Goal: Transaction & Acquisition: Obtain resource

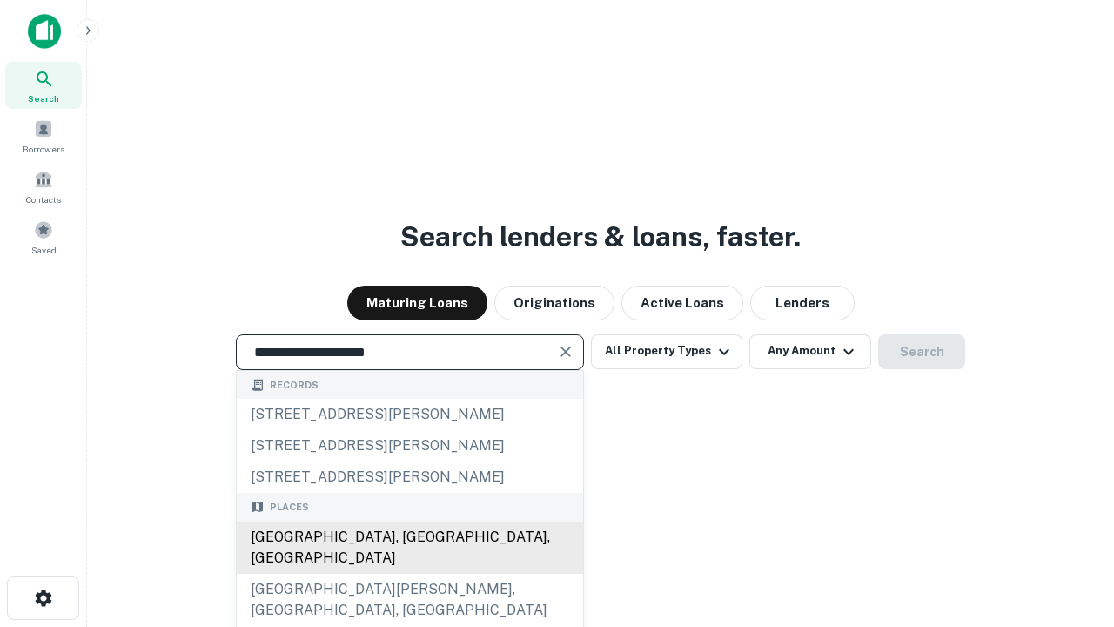
click at [409, 574] on div "[GEOGRAPHIC_DATA], [GEOGRAPHIC_DATA], [GEOGRAPHIC_DATA]" at bounding box center [410, 547] width 347 height 52
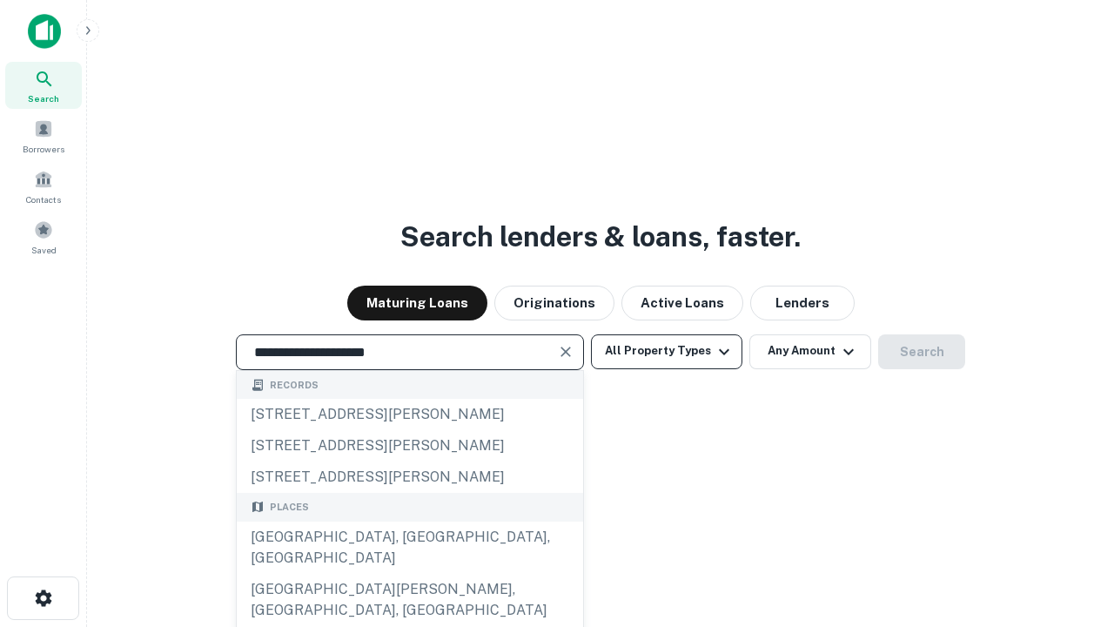
type input "**********"
click at [667, 351] on button "All Property Types" at bounding box center [666, 351] width 151 height 35
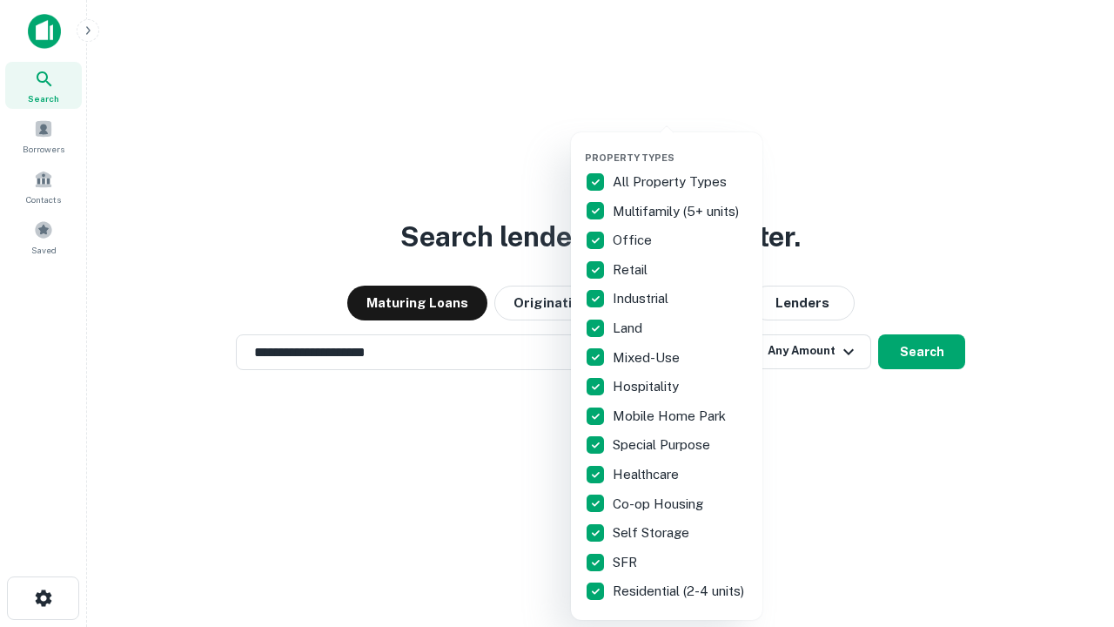
click at [681, 146] on button "button" at bounding box center [681, 146] width 192 height 1
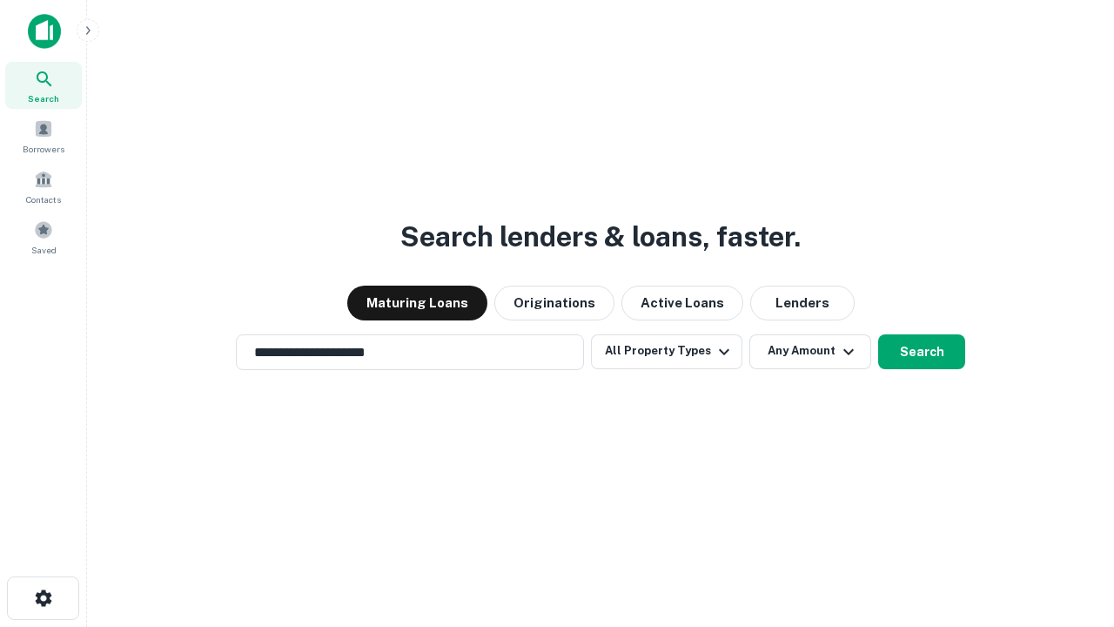
scroll to position [27, 0]
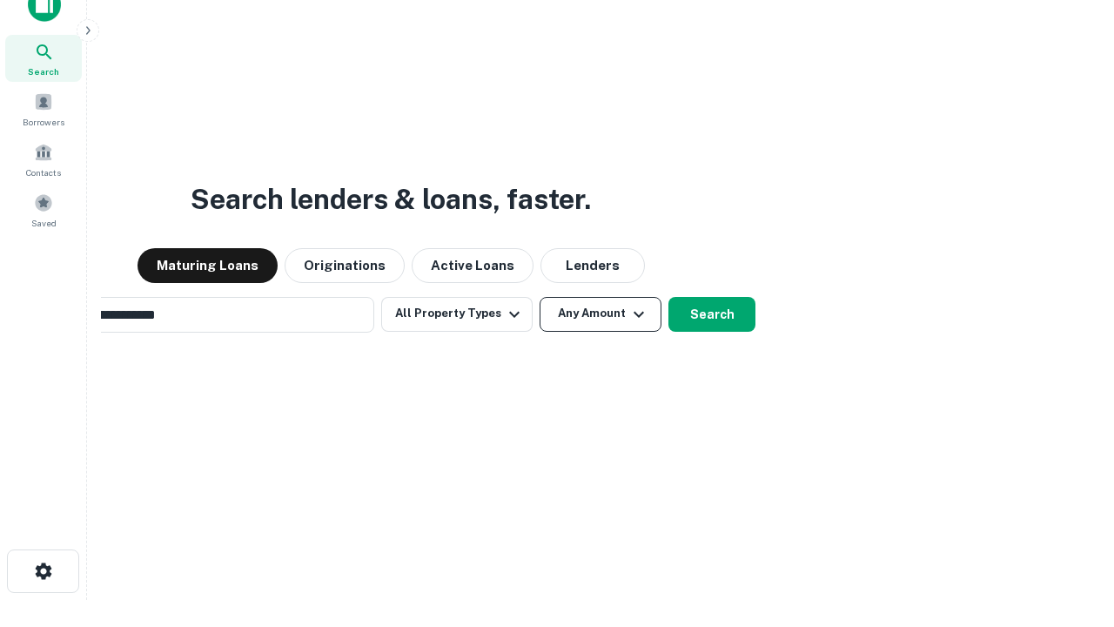
click at [540, 297] on button "Any Amount" at bounding box center [601, 314] width 122 height 35
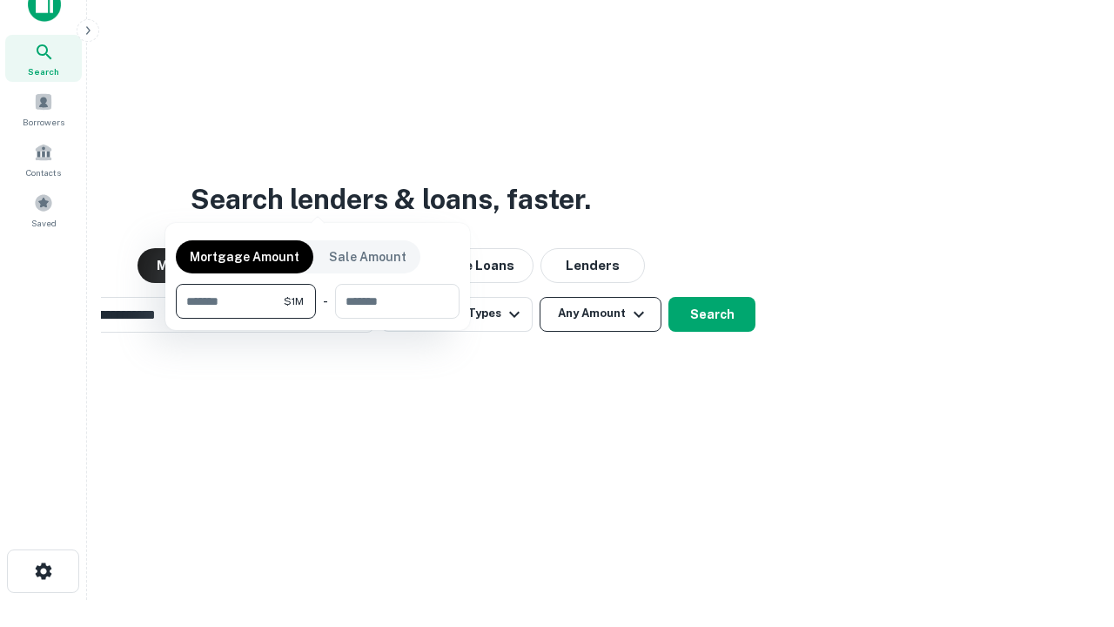
scroll to position [28, 0]
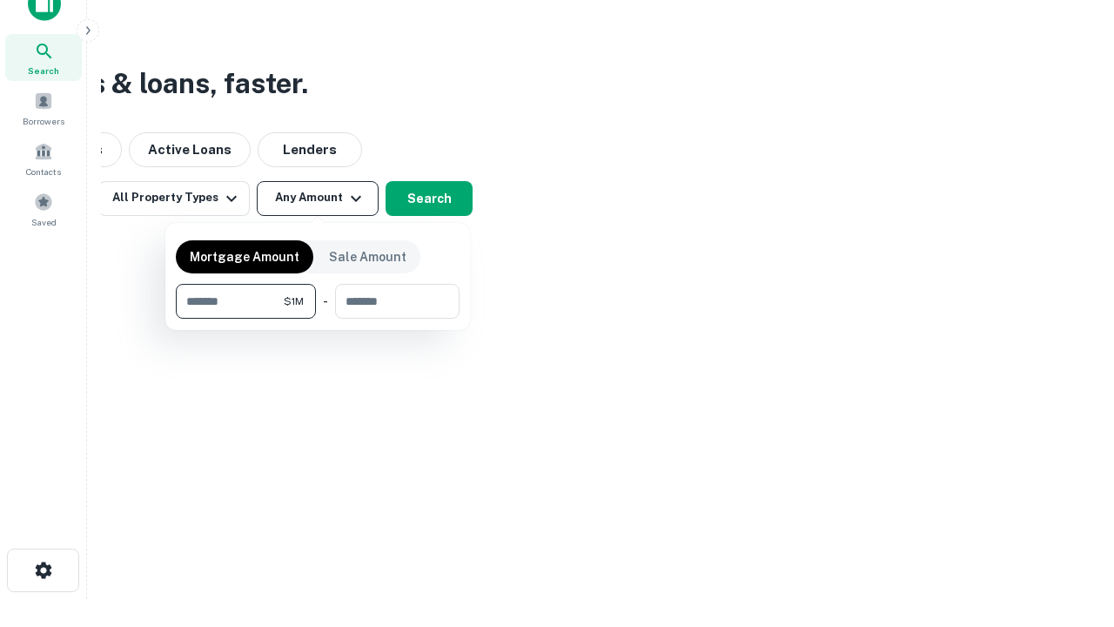
type input "*******"
click at [318, 319] on button "button" at bounding box center [318, 319] width 284 height 1
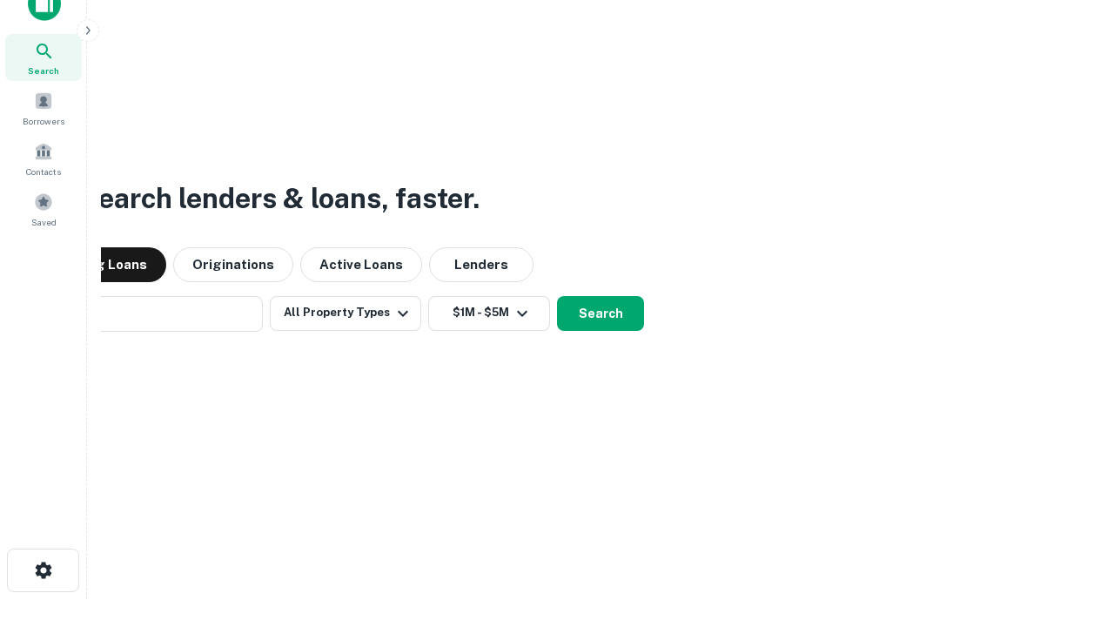
scroll to position [27, 0]
click at [557, 297] on button "Search" at bounding box center [600, 314] width 87 height 35
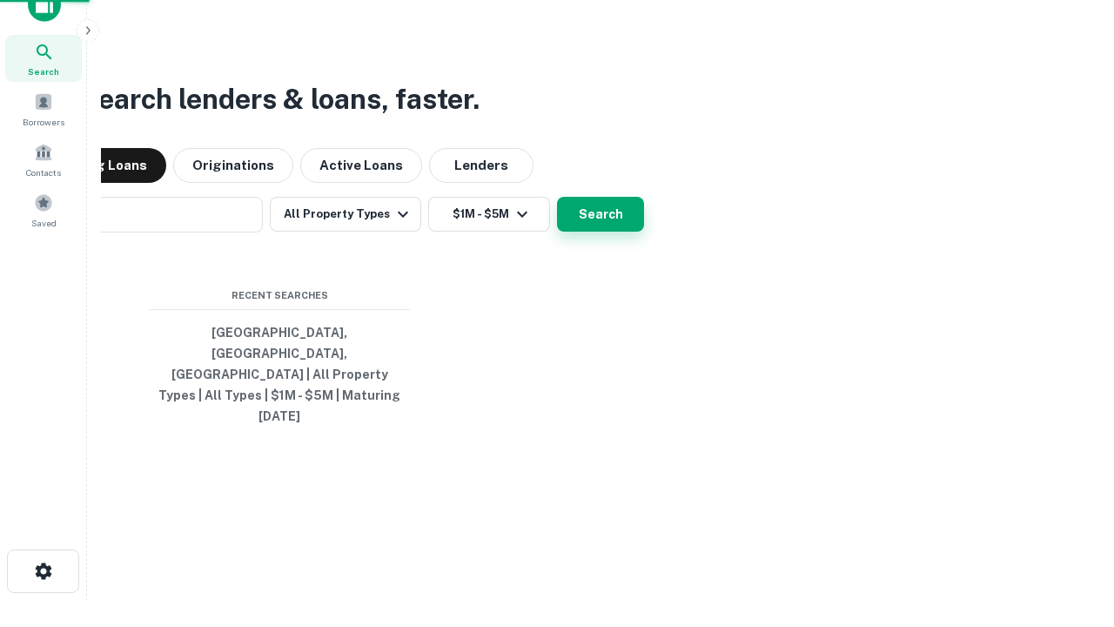
scroll to position [28, 0]
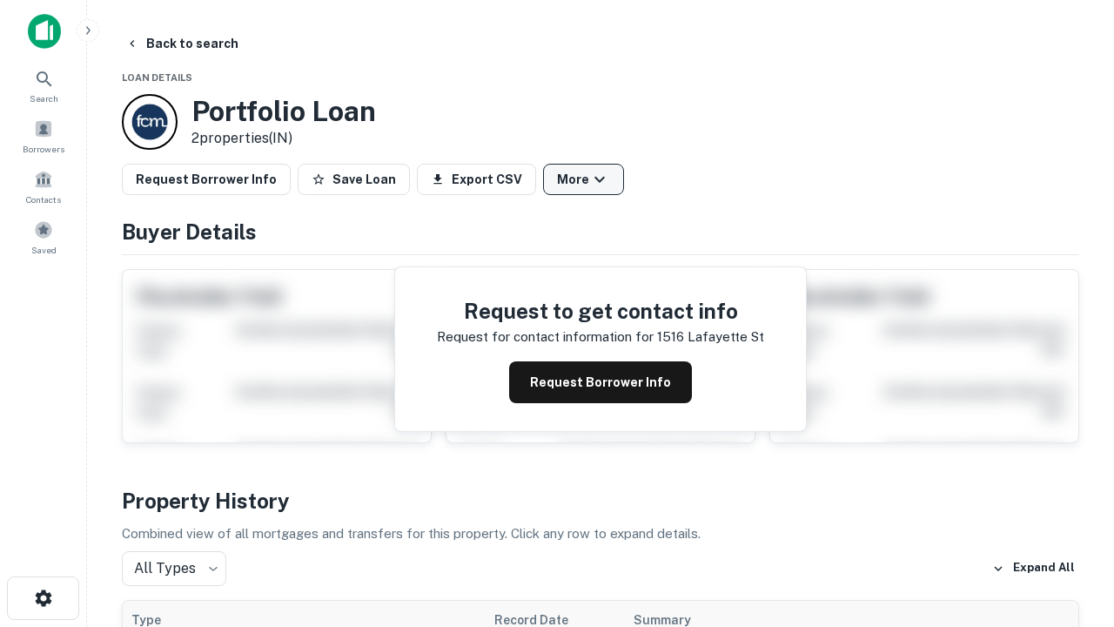
click at [583, 179] on button "More" at bounding box center [583, 179] width 81 height 31
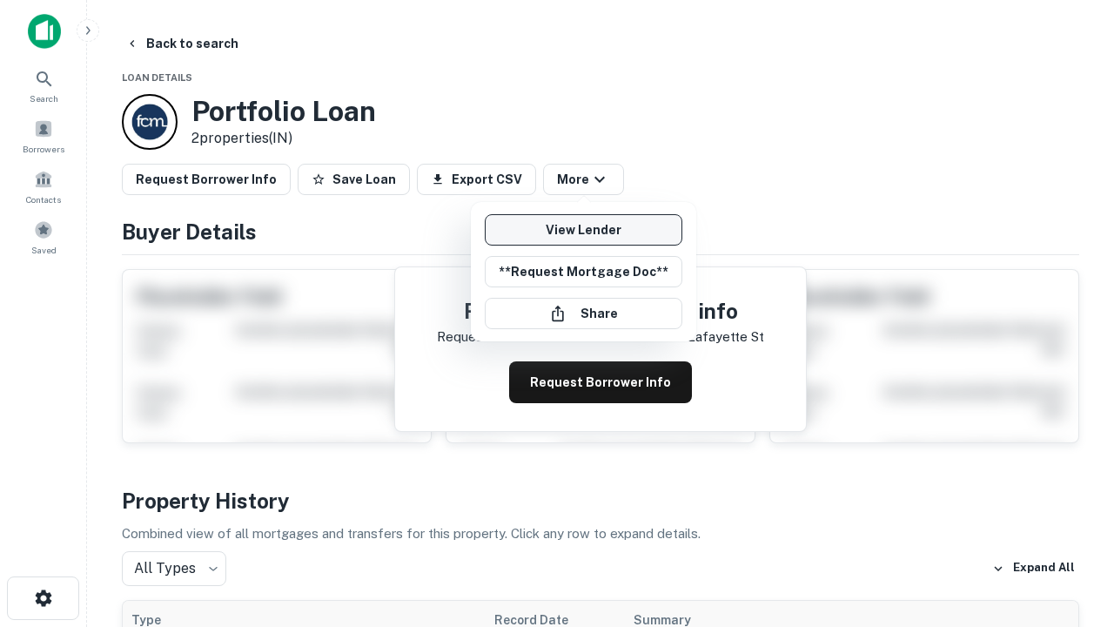
click at [583, 230] on link "View Lender" at bounding box center [584, 229] width 198 height 31
